Goal: Book appointment/travel/reservation

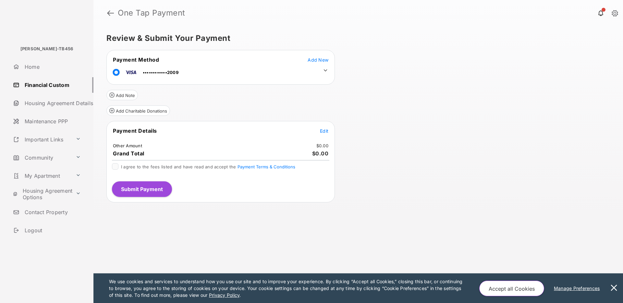
click at [41, 158] on link "Community" at bounding box center [41, 158] width 63 height 16
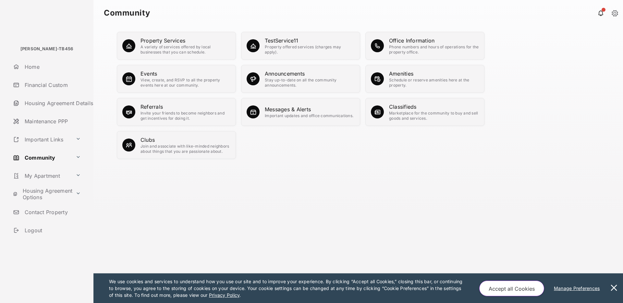
click at [415, 82] on div "Schedule or reserve amenities here at the property." at bounding box center [434, 83] width 90 height 10
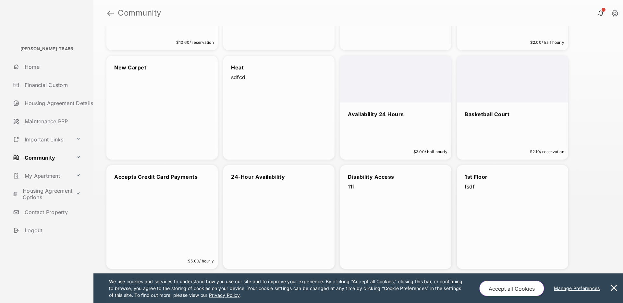
scroll to position [209, 0]
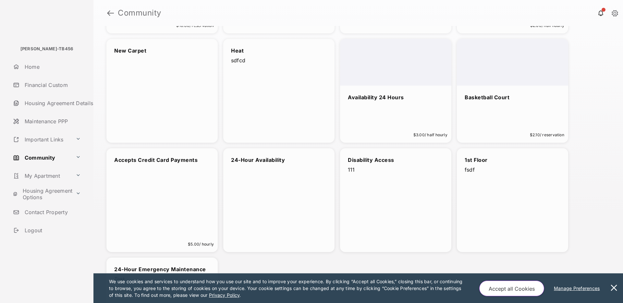
click at [416, 122] on div "Availability 24 Hours $3.00 / half hourly" at bounding box center [395, 91] width 111 height 104
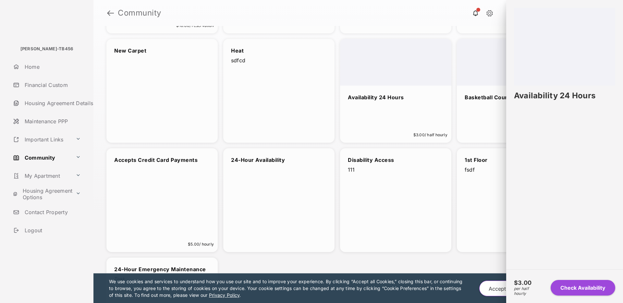
click at [582, 291] on button "Check Availability" at bounding box center [582, 288] width 65 height 16
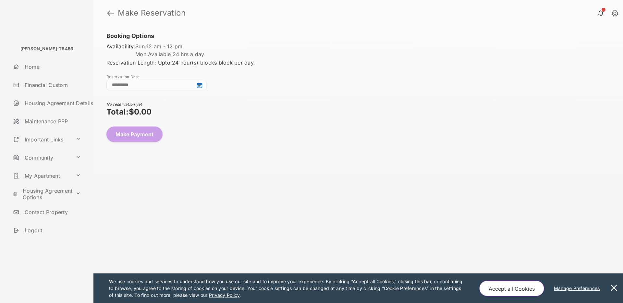
click at [200, 86] on input at bounding box center [156, 85] width 100 height 10
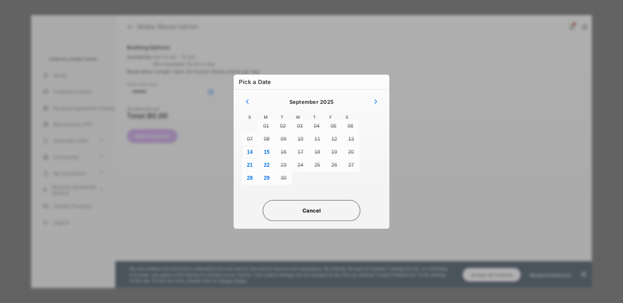
click at [252, 151] on button "14" at bounding box center [249, 152] width 17 height 13
type input "**********"
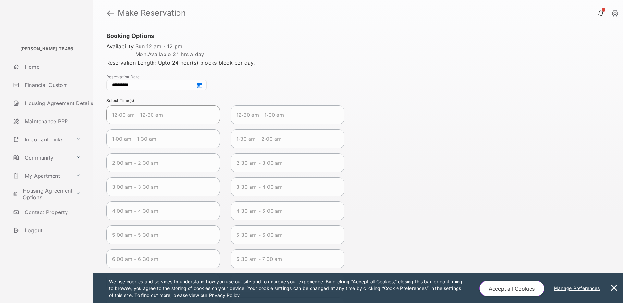
click at [169, 113] on span "12:00 am - 12:30 am" at bounding box center [158, 115] width 92 height 8
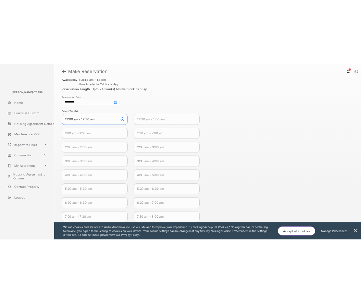
scroll to position [144, 0]
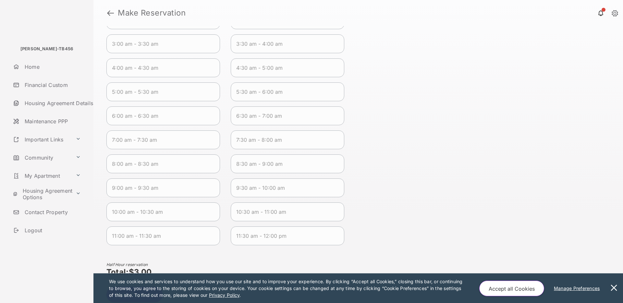
click at [616, 288] on button at bounding box center [613, 288] width 13 height 30
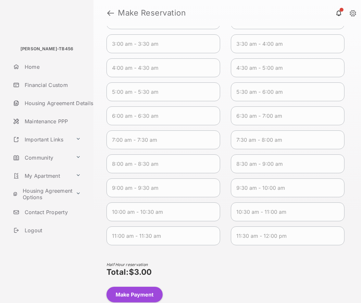
click at [124, 299] on button "Make Payment" at bounding box center [134, 295] width 56 height 16
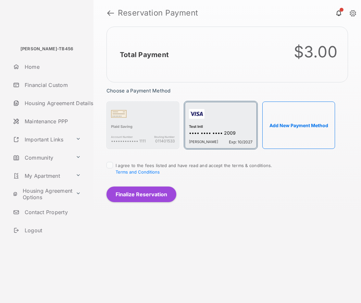
click at [216, 139] on div "[PERSON_NAME] Exp: 10/2027" at bounding box center [221, 140] width 64 height 7
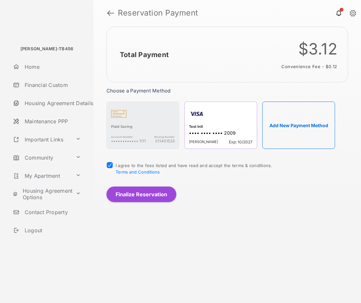
click at [153, 195] on button "Finalize Reservation" at bounding box center [141, 194] width 70 height 16
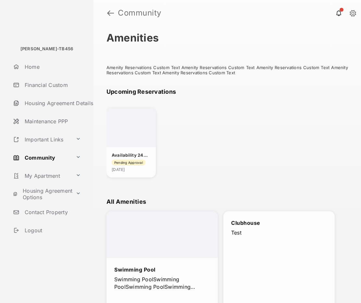
scroll to position [16, 0]
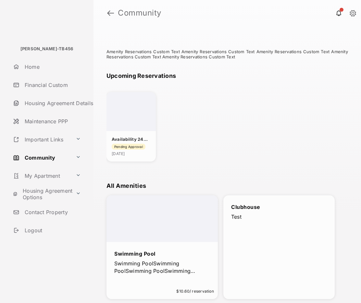
click at [128, 136] on div "Availability 24 Hours" at bounding box center [131, 139] width 39 height 6
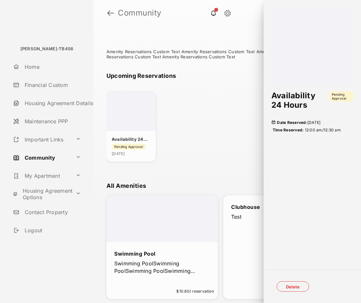
click at [294, 286] on button "Delete" at bounding box center [292, 286] width 32 height 10
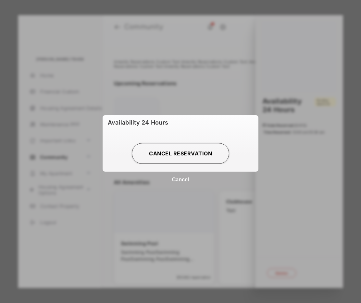
click at [179, 154] on button "CANCEL RESERVATION" at bounding box center [180, 153] width 97 height 21
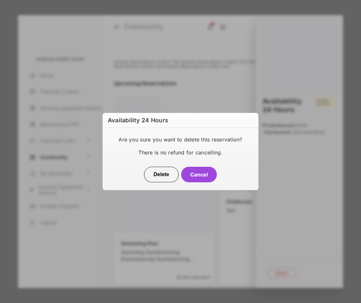
click at [158, 177] on button "Delete" at bounding box center [161, 175] width 34 height 16
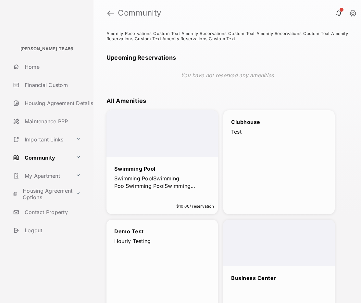
scroll to position [102, 0]
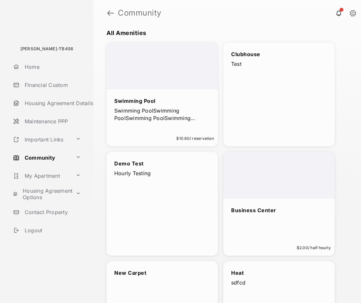
click at [47, 86] on link "Financial Custom" at bounding box center [51, 85] width 83 height 16
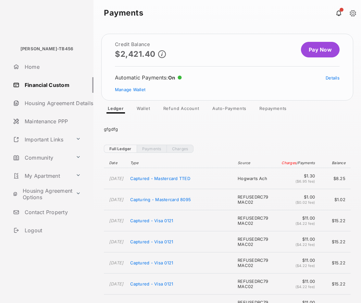
click at [145, 109] on link "Wallet" at bounding box center [143, 110] width 24 height 8
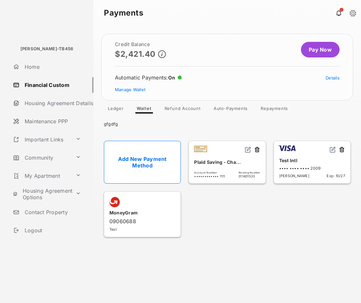
click at [43, 155] on link "Community" at bounding box center [41, 158] width 63 height 16
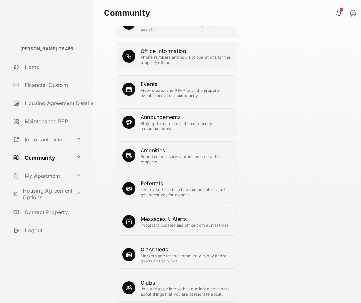
scroll to position [66, 0]
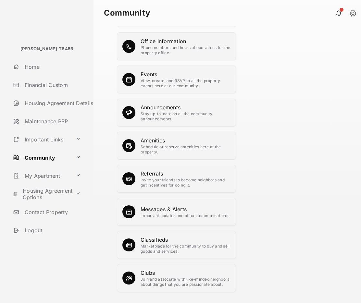
click at [157, 142] on div "Amenities" at bounding box center [185, 141] width 90 height 8
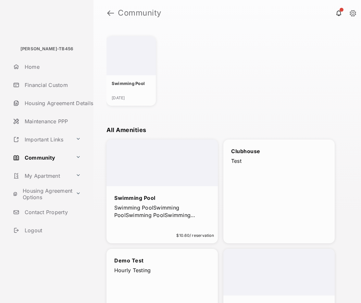
scroll to position [183, 0]
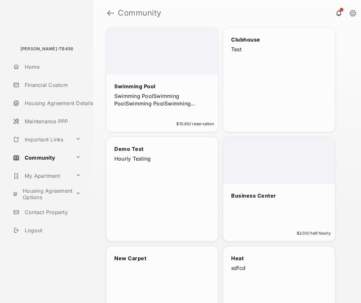
click at [282, 208] on div "Business Center $2.00 / half hourly" at bounding box center [278, 189] width 111 height 104
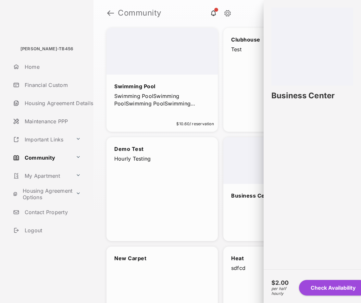
click at [266, 208] on div "Bldg Vayujeet-TB456 Home Financial Custom Housing Agreement Details Maintenance…" at bounding box center [180, 151] width 361 height 303
click at [324, 289] on button "Check Availability" at bounding box center [327, 288] width 51 height 16
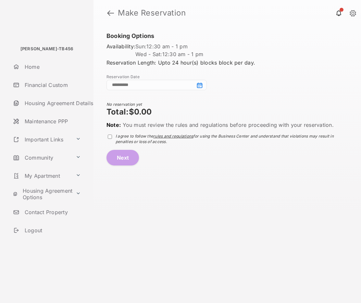
click at [198, 83] on input at bounding box center [156, 85] width 100 height 10
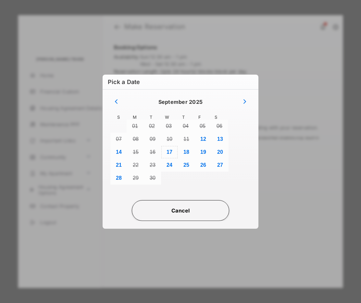
click at [167, 152] on button "17" at bounding box center [169, 152] width 17 height 13
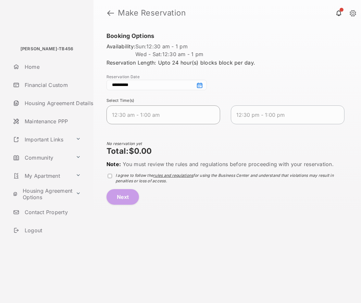
click at [134, 115] on span "12:30 am - 1:00 am" at bounding box center [158, 115] width 92 height 8
click at [172, 200] on div "Half Hour reservation Total: $2.00 Note: You must review the rules and regulati…" at bounding box center [226, 172] width 241 height 65
click at [202, 86] on input "**********" at bounding box center [156, 85] width 100 height 10
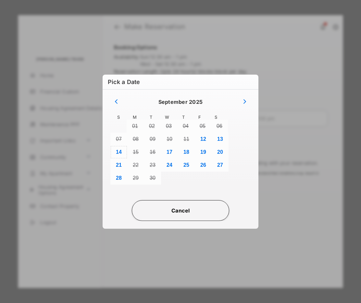
click at [118, 153] on button "14" at bounding box center [118, 152] width 17 height 13
type input "**********"
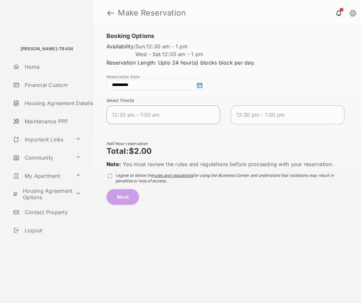
click at [145, 111] on 2025-09-14T01\ "12:30 am - 1:00 am" at bounding box center [163, 114] width 114 height 19
click at [123, 206] on div "**********" at bounding box center [226, 164] width 267 height 277
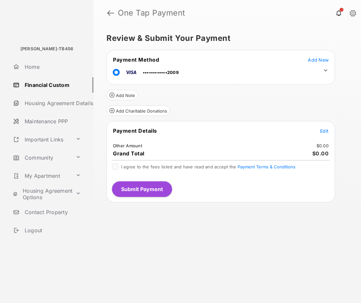
click at [40, 157] on link "Community" at bounding box center [41, 158] width 63 height 16
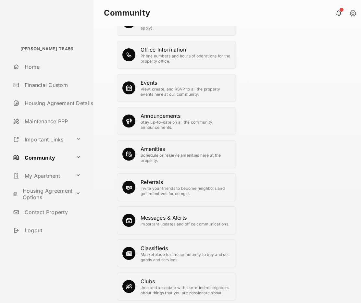
scroll to position [66, 0]
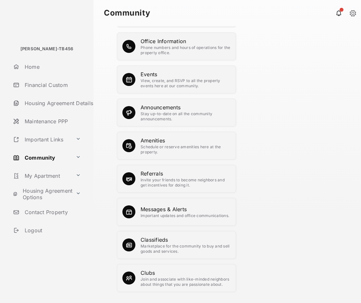
click at [184, 148] on div "Schedule or reserve amenities here at the property." at bounding box center [185, 149] width 90 height 10
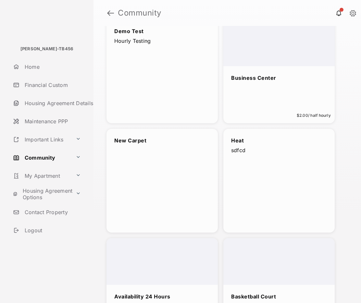
scroll to position [471, 0]
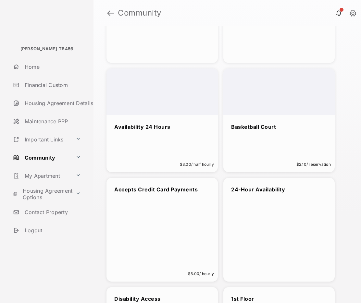
click at [275, 126] on div "Basketball Court" at bounding box center [279, 127] width 96 height 8
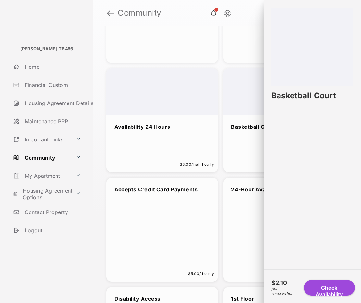
click at [319, 289] on button "Check Availability" at bounding box center [329, 288] width 51 height 16
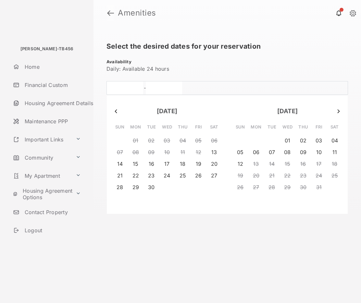
click at [108, 14] on link at bounding box center [110, 13] width 7 height 16
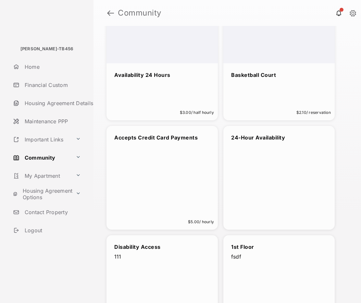
scroll to position [521, 0]
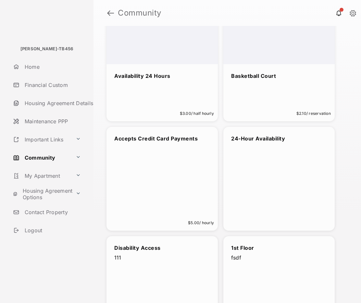
click at [284, 106] on div "Basketball Court $2.10 / reservation" at bounding box center [278, 70] width 111 height 104
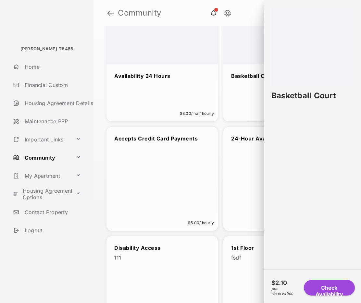
click at [324, 285] on button "Check Availability" at bounding box center [329, 288] width 51 height 16
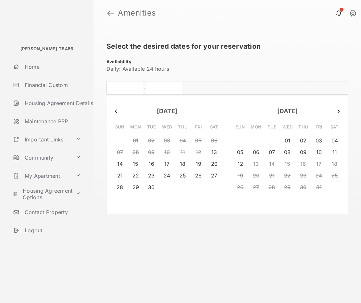
click at [108, 11] on link at bounding box center [110, 13] width 7 height 16
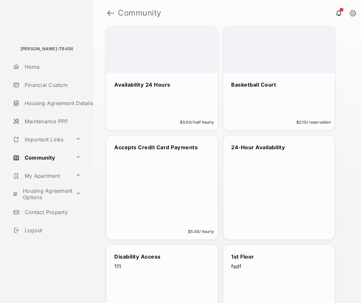
scroll to position [513, 0]
click at [194, 227] on div "$5.00 / hourly" at bounding box center [201, 231] width 26 height 8
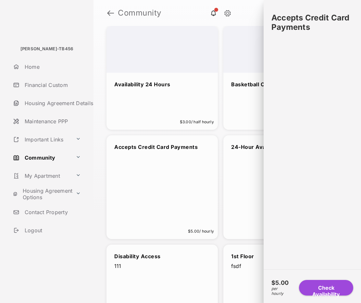
click at [325, 287] on button "Check Availability" at bounding box center [326, 288] width 54 height 16
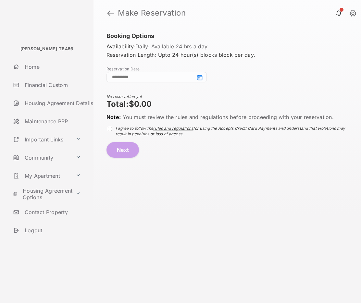
click at [199, 78] on input at bounding box center [156, 77] width 100 height 10
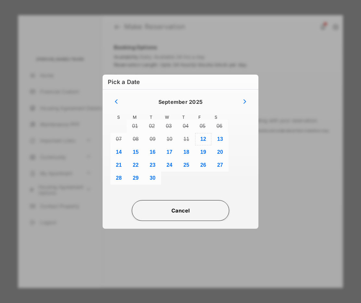
click at [201, 138] on button "12" at bounding box center [203, 139] width 17 height 13
type input "**********"
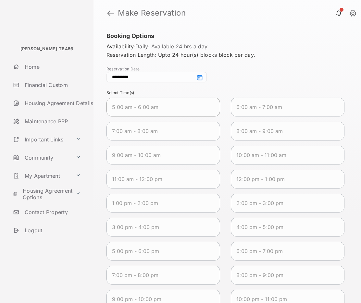
click at [176, 107] on span "5:00 am - 6:00 am" at bounding box center [158, 107] width 92 height 8
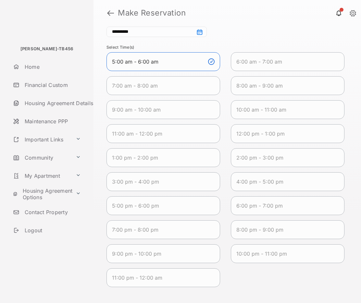
scroll to position [111, 0]
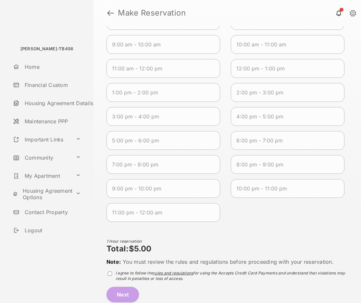
click at [112, 14] on link at bounding box center [110, 13] width 7 height 16
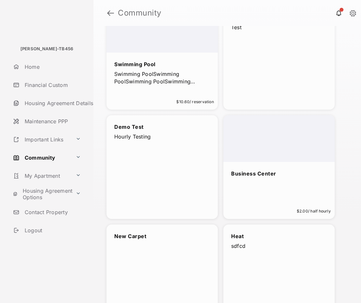
scroll to position [255, 0]
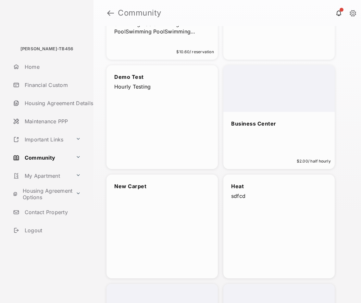
click at [306, 152] on div "Business Center $2.00 / half hourly" at bounding box center [278, 117] width 111 height 104
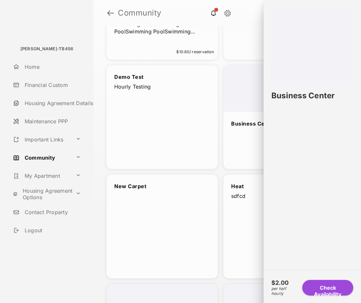
click at [328, 285] on button "Check Availability" at bounding box center [327, 288] width 51 height 16
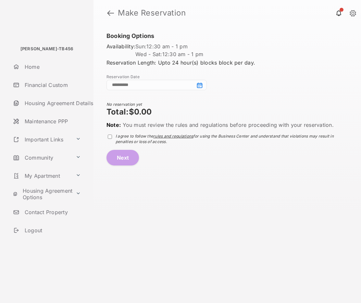
click at [199, 87] on input at bounding box center [156, 85] width 100 height 10
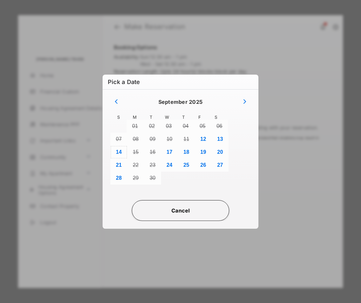
click at [119, 151] on button "14" at bounding box center [118, 152] width 17 height 13
type input "**********"
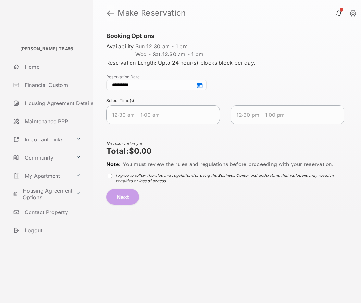
click at [108, 12] on link at bounding box center [110, 13] width 7 height 16
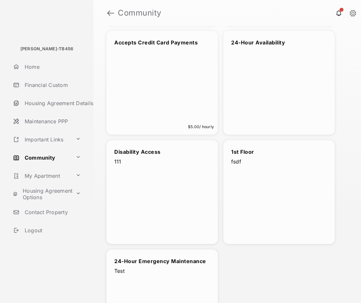
scroll to position [663, 0]
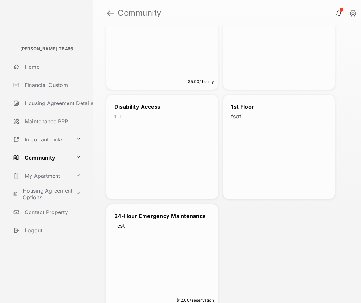
click at [179, 259] on div "24-Hour Emergency Maintenance Test $12.00 / reservation" at bounding box center [161, 256] width 111 height 104
